Goal: Browse casually

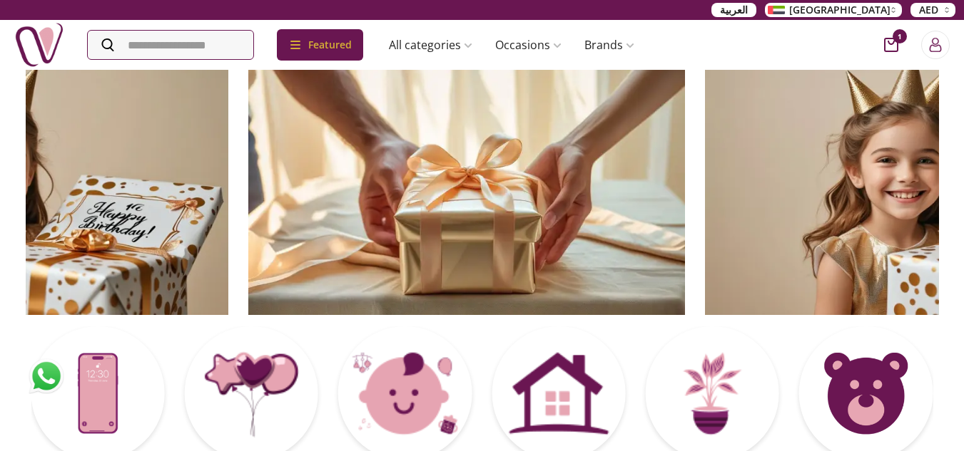
click at [350, 148] on img at bounding box center [466, 191] width 436 height 247
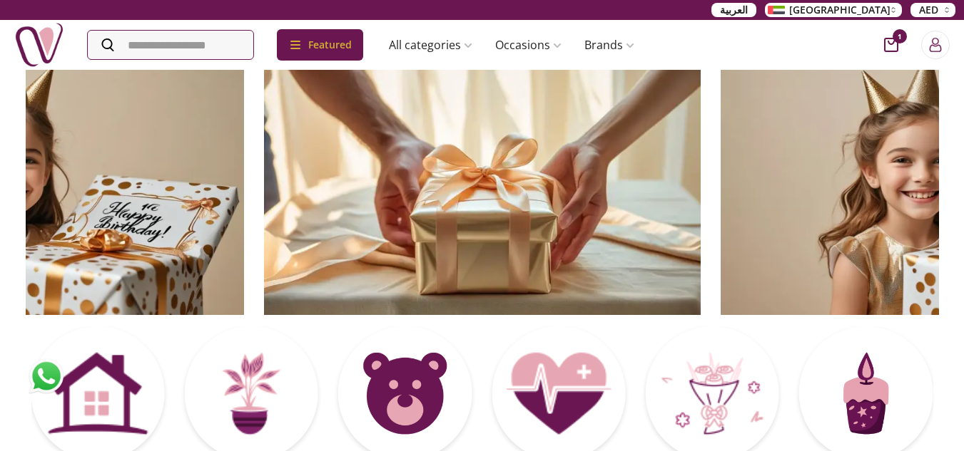
click at [720, 215] on img at bounding box center [938, 191] width 436 height 247
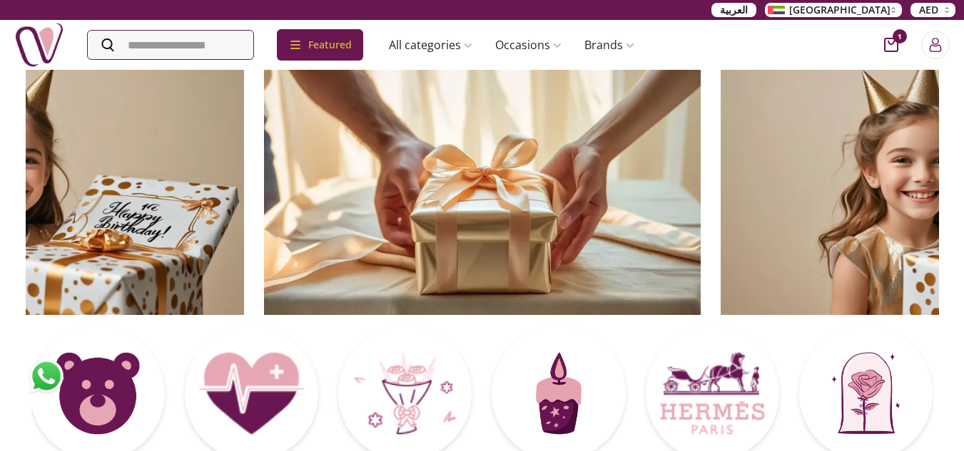
click at [720, 109] on img at bounding box center [938, 191] width 436 height 247
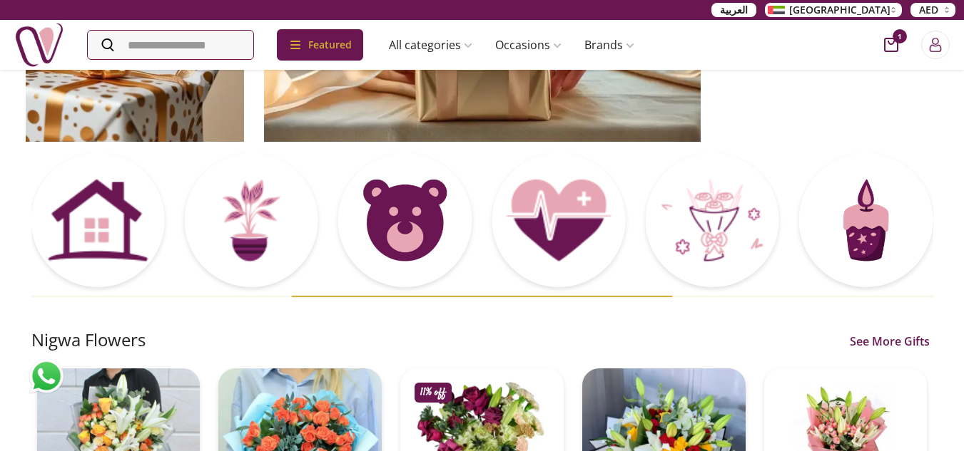
scroll to position [214, 0]
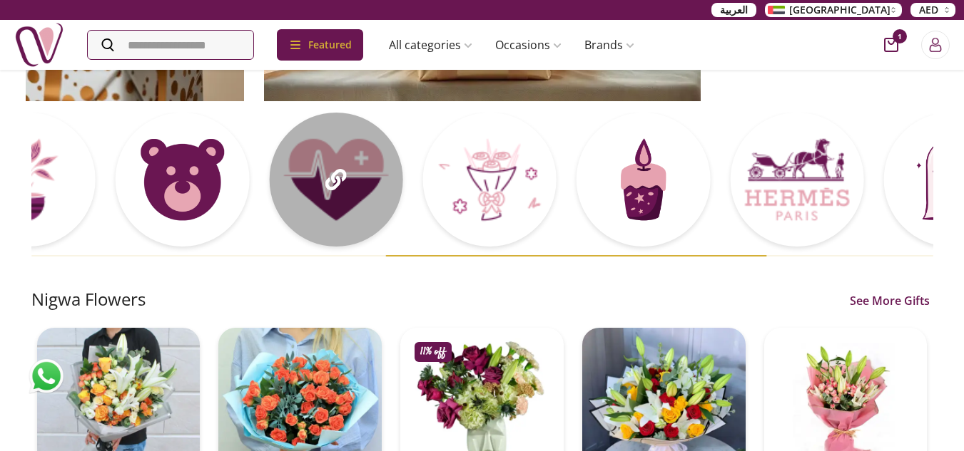
click at [269, 217] on div at bounding box center [335, 179] width 133 height 133
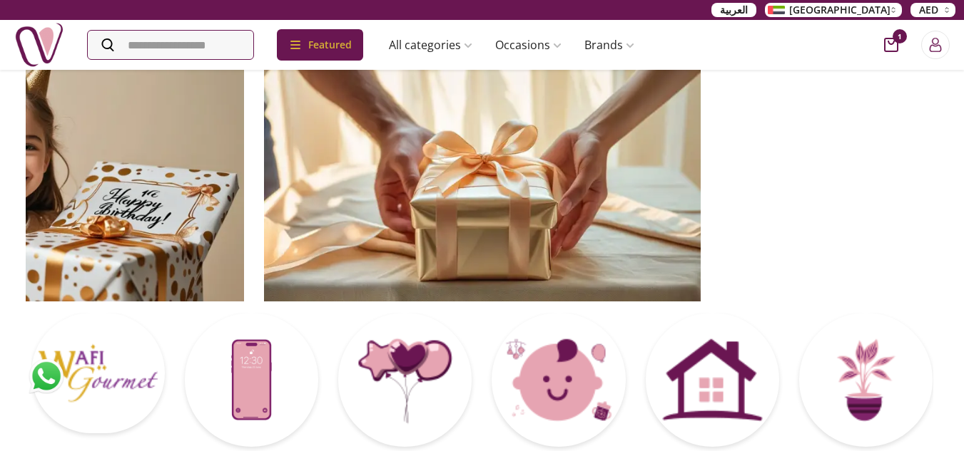
scroll to position [0, 0]
